Goal: Task Accomplishment & Management: Manage account settings

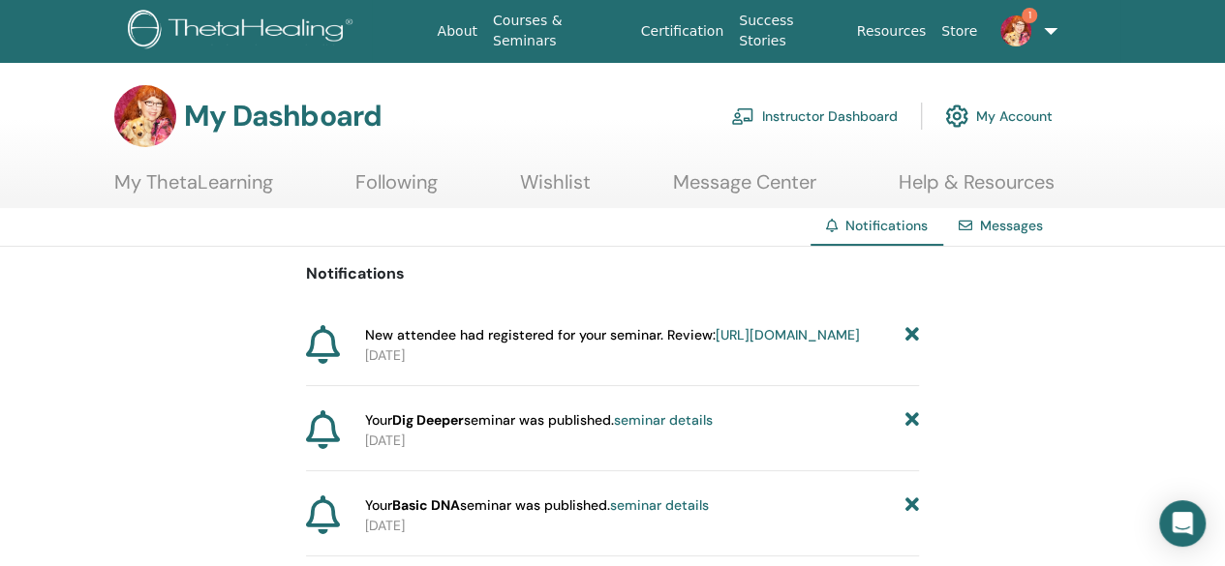
click at [828, 112] on link "Instructor Dashboard" at bounding box center [814, 116] width 167 height 43
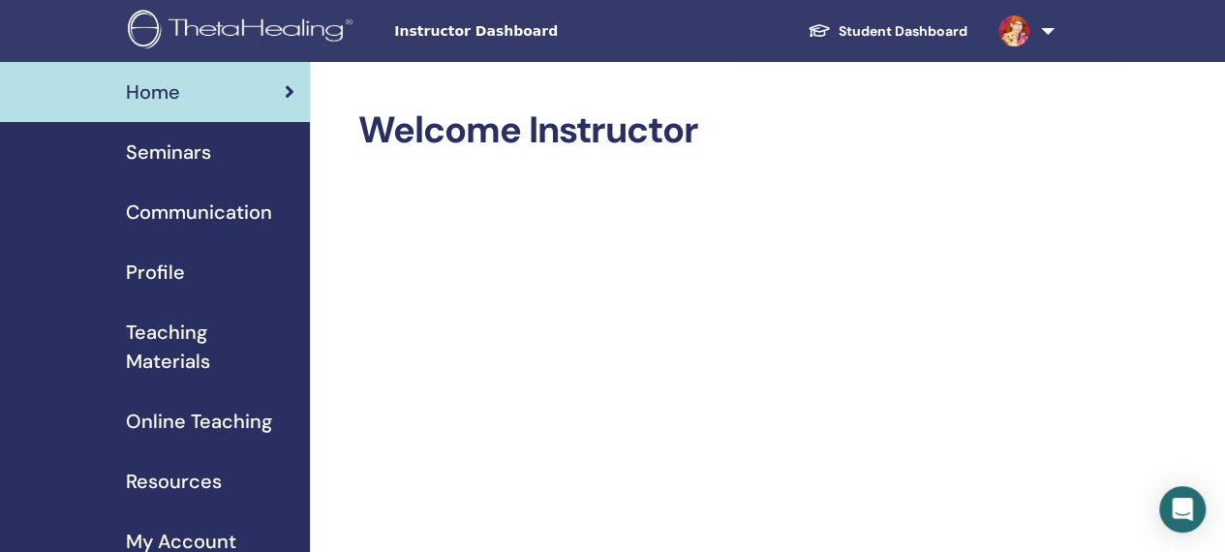
click at [172, 151] on span "Seminars" at bounding box center [168, 151] width 85 height 29
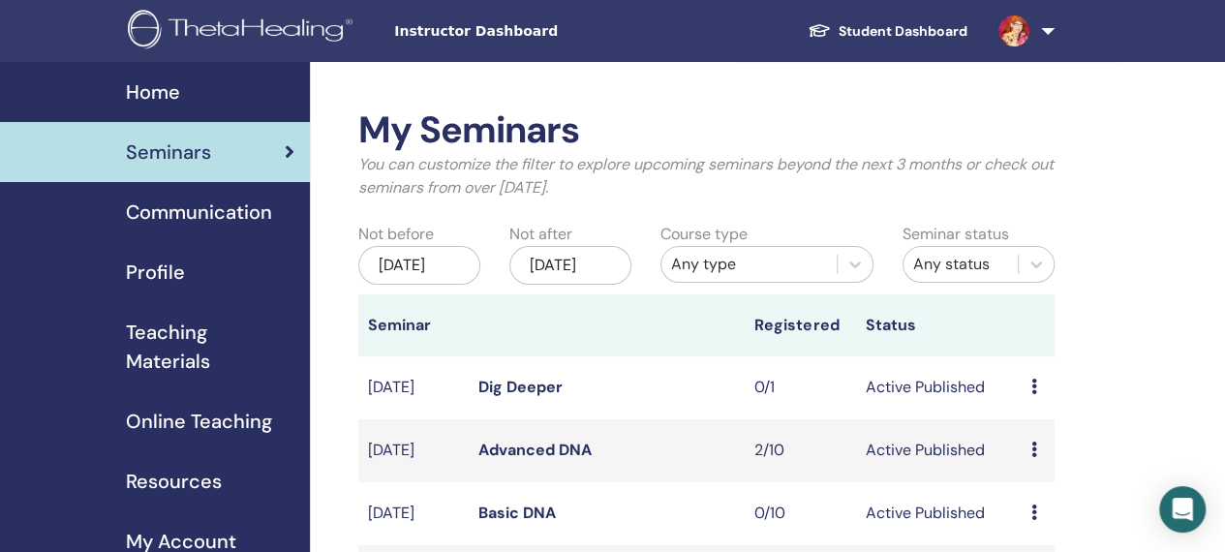
click at [1028, 474] on td "Preview Edit Attendees Cancel" at bounding box center [1036, 450] width 33 height 63
click at [1034, 457] on icon at bounding box center [1033, 449] width 6 height 15
click at [1042, 481] on link "Preview" at bounding box center [1037, 482] width 55 height 20
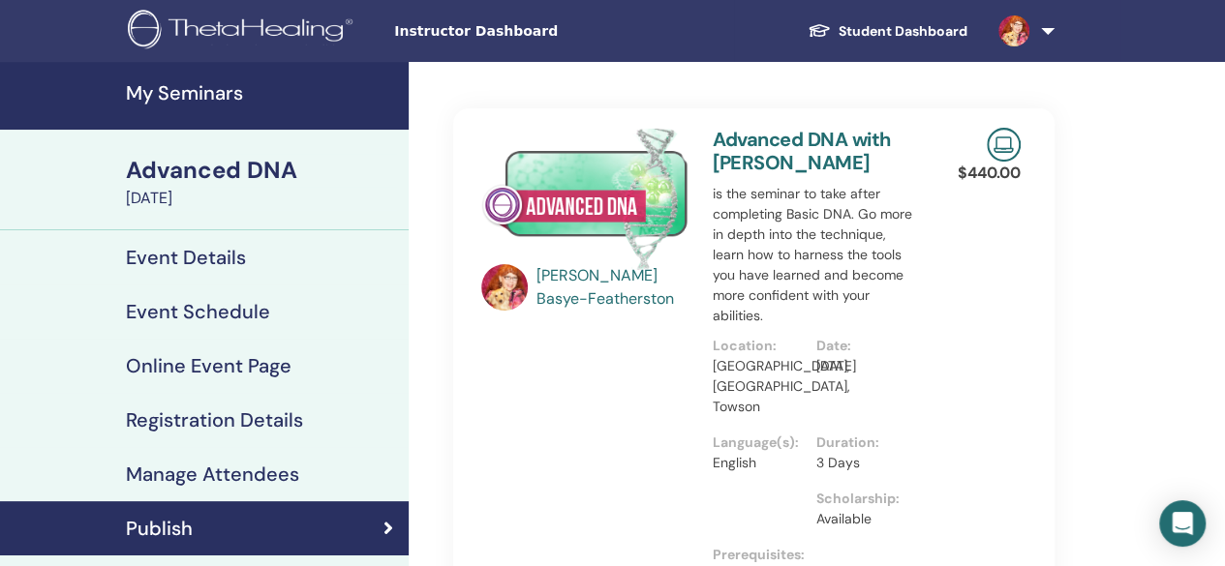
click at [935, 563] on link "Event Page" at bounding box center [974, 577] width 102 height 29
